Goal: Task Accomplishment & Management: Use online tool/utility

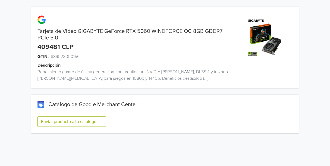
click at [58, 117] on button "Enviar producto a tu catálogo" at bounding box center [71, 121] width 69 height 10
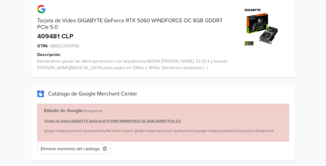
scroll to position [11, 0]
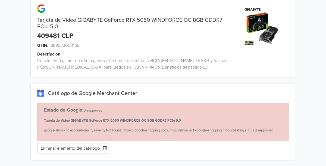
click at [98, 150] on button "Eliminar elemento del catálogo" at bounding box center [73, 148] width 73 height 10
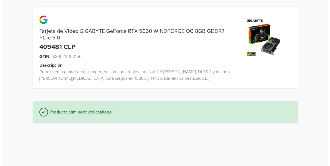
scroll to position [0, 0]
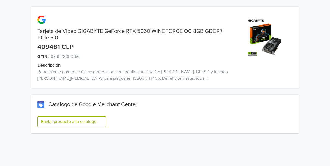
click at [84, 119] on button "Enviar producto a tu catálogo" at bounding box center [71, 121] width 69 height 10
